Goal: Task Accomplishment & Management: Manage account settings

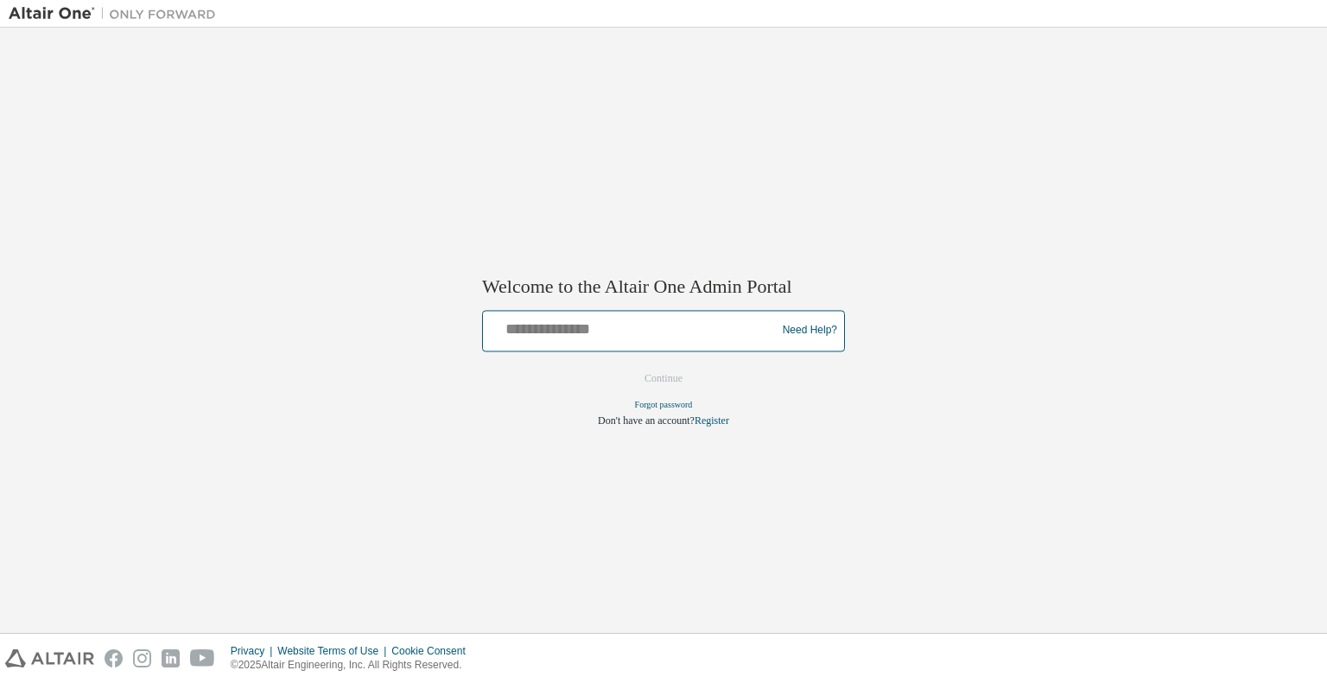
click at [659, 331] on input "text" at bounding box center [632, 326] width 284 height 25
type input "**********"
click at [626, 365] on button "Continue" at bounding box center [663, 378] width 74 height 26
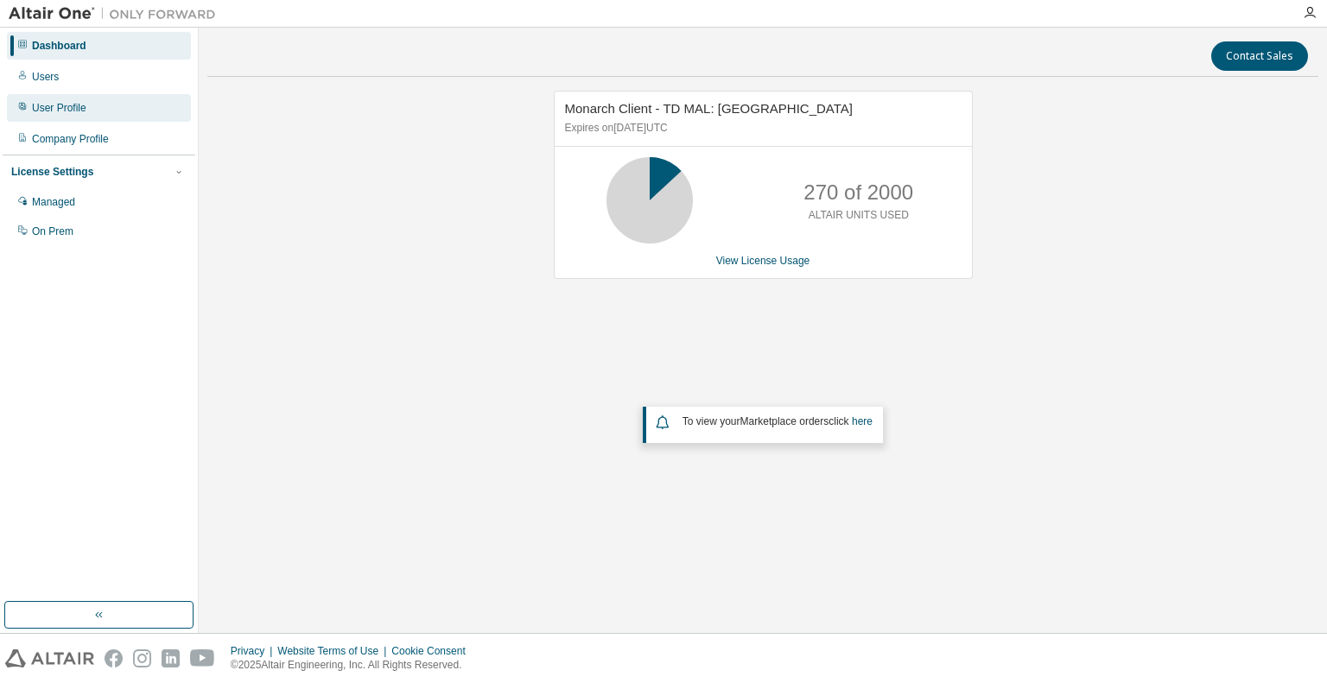
click at [61, 105] on div "User Profile" at bounding box center [59, 108] width 54 height 14
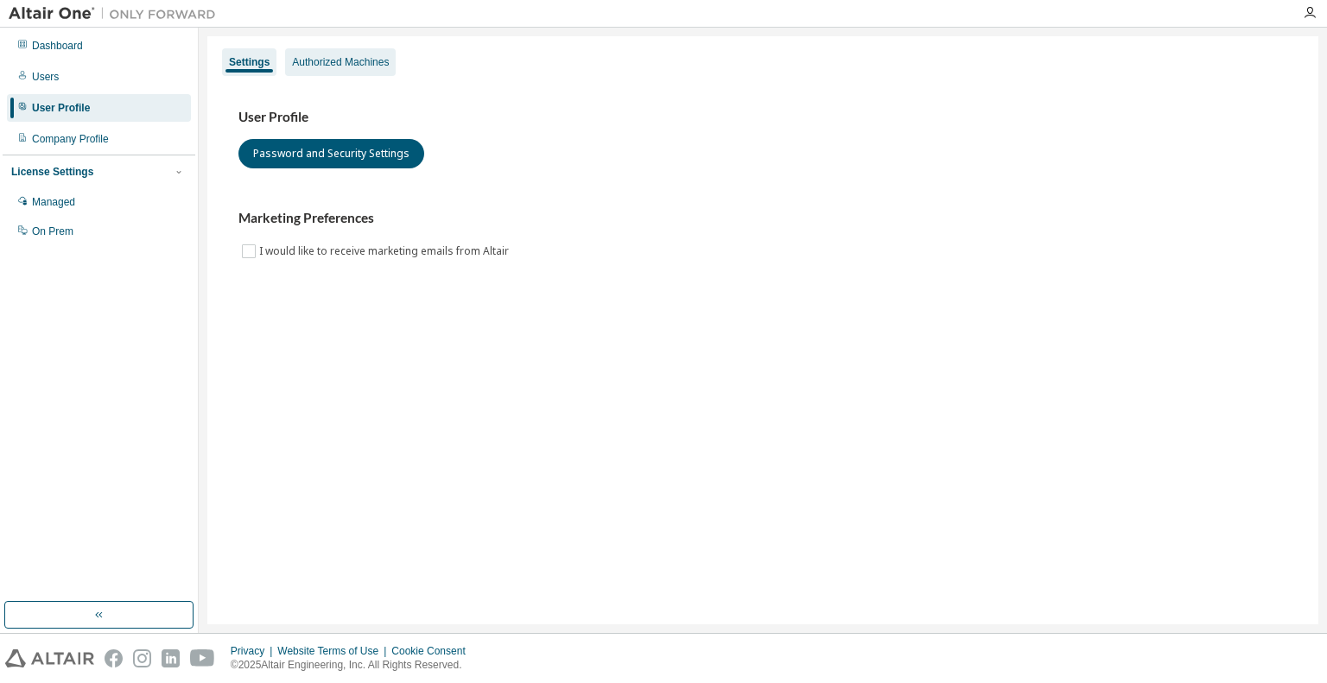
click at [339, 60] on div "Authorized Machines" at bounding box center [340, 62] width 97 height 14
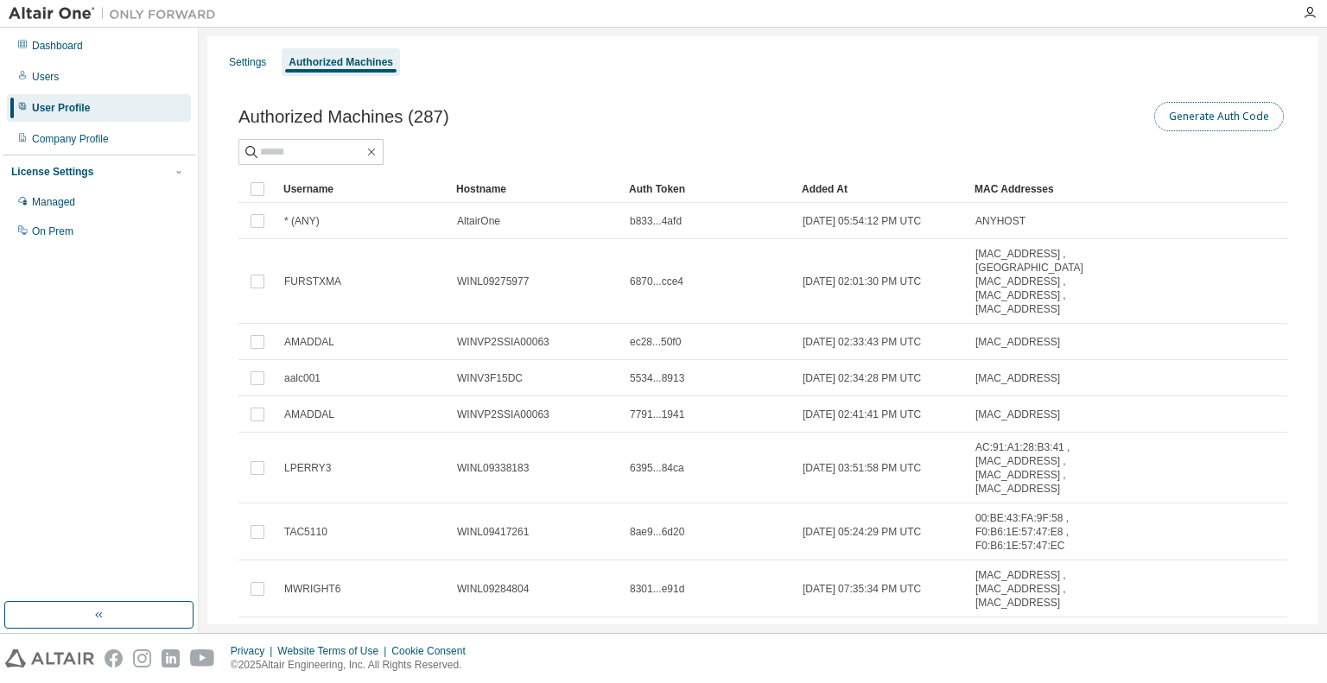
click at [1217, 115] on button "Generate Auth Code" at bounding box center [1219, 116] width 130 height 29
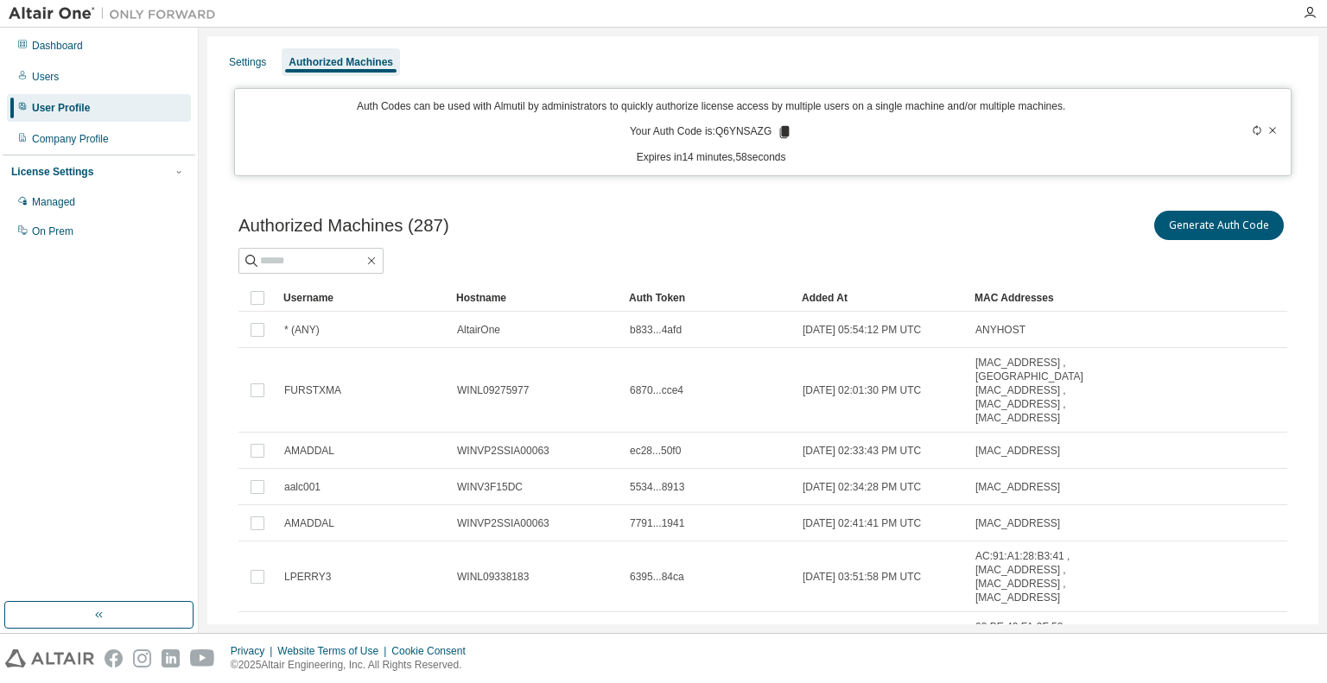
click at [783, 128] on icon at bounding box center [785, 132] width 10 height 12
